Goal: Check status: Check status

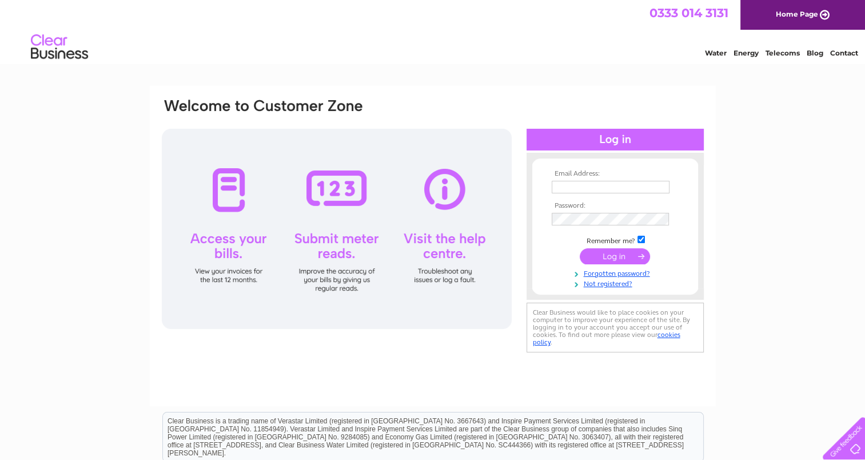
type input "burgoynepreschool@btconnect.com"
click at [603, 262] on input "submit" at bounding box center [615, 256] width 70 height 16
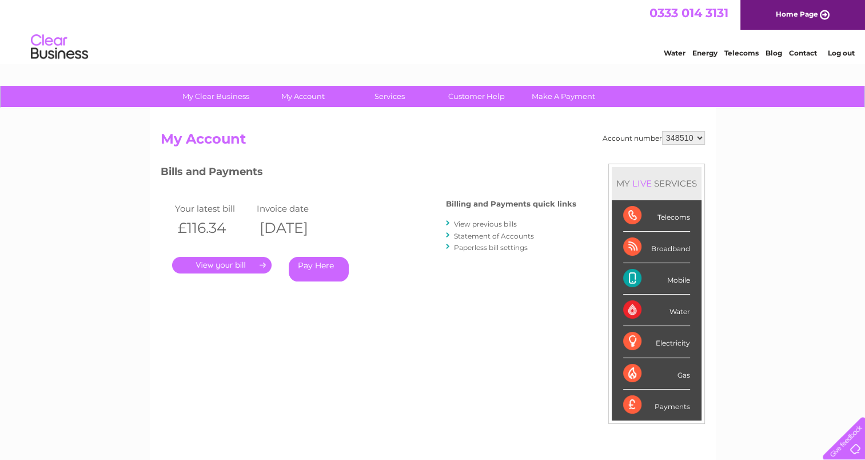
click at [495, 236] on link "Statement of Accounts" at bounding box center [494, 236] width 80 height 9
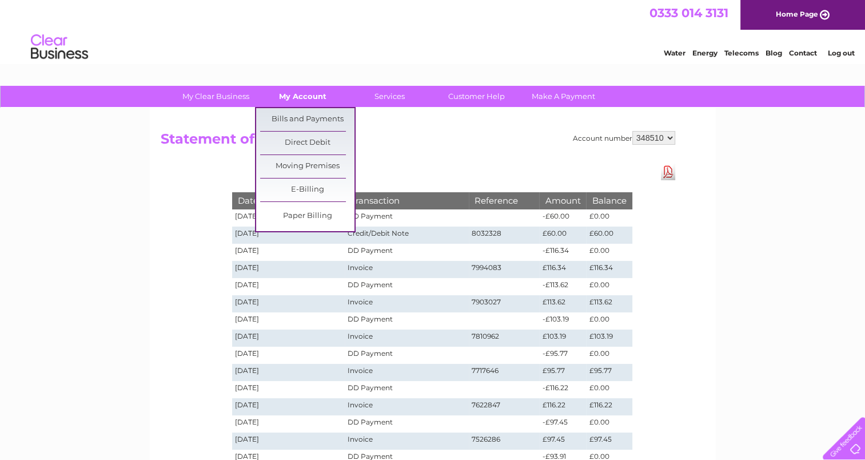
click at [288, 96] on link "My Account" at bounding box center [303, 96] width 94 height 21
